Goal: Task Accomplishment & Management: Manage account settings

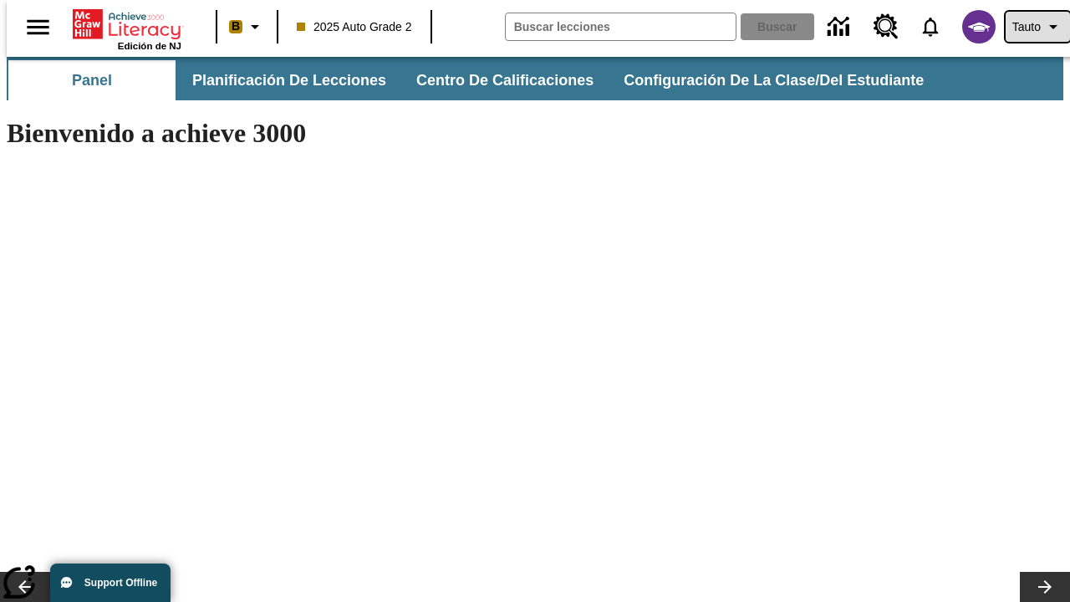
click at [1029, 27] on span "Tauto" at bounding box center [1026, 27] width 28 height 18
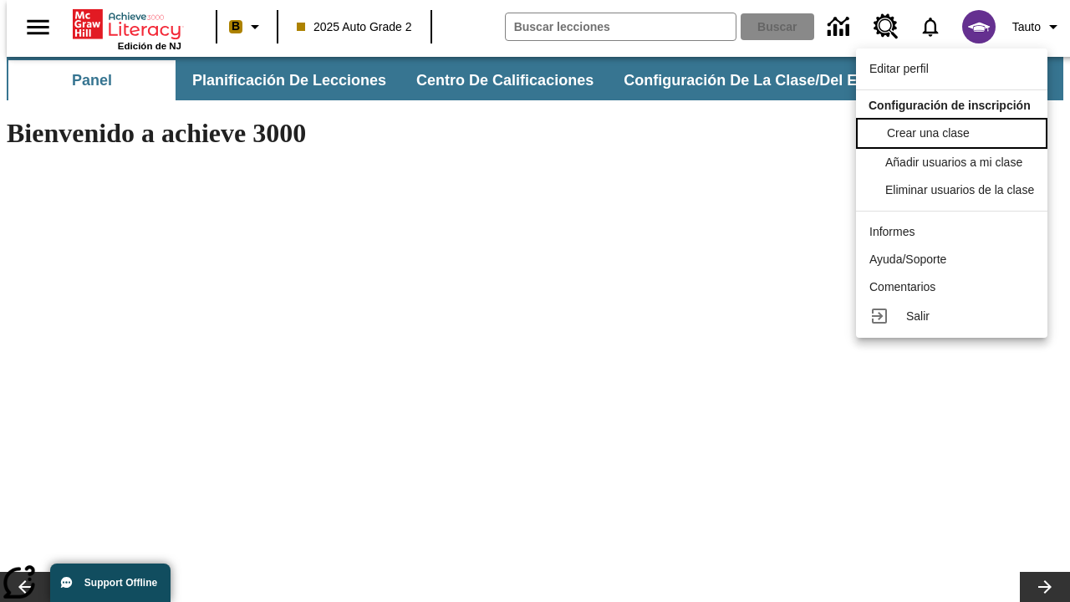
click at [956, 131] on span "Crear una clase" at bounding box center [928, 132] width 83 height 13
click at [956, 162] on span "Añadir usuarios a mi clase" at bounding box center [955, 160] width 137 height 13
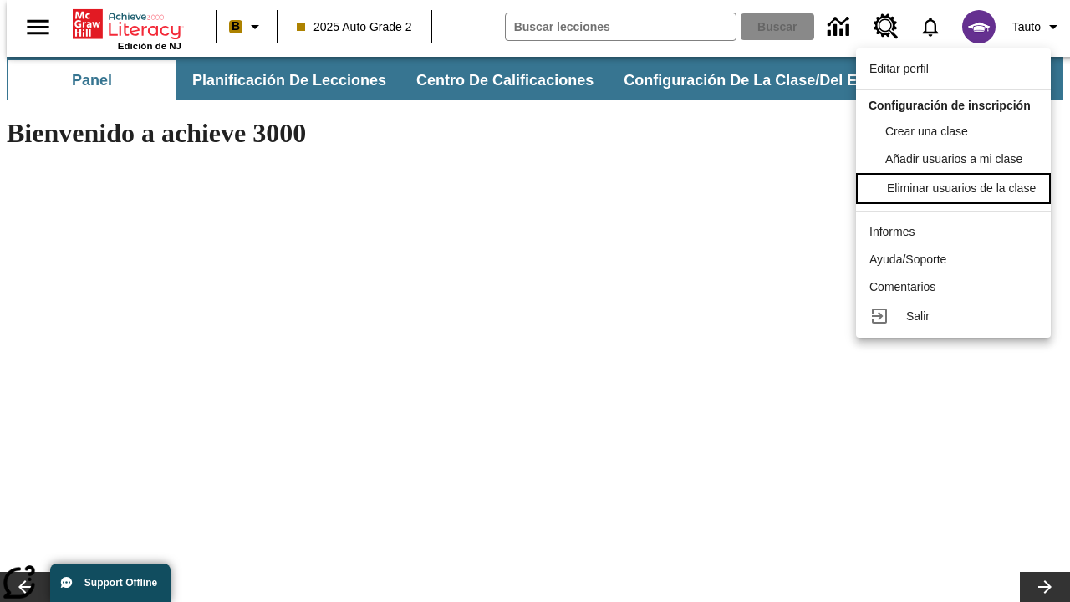
click at [956, 197] on div "Eliminar usuarios de la clase" at bounding box center [961, 189] width 149 height 18
